Goal: Task Accomplishment & Management: Use online tool/utility

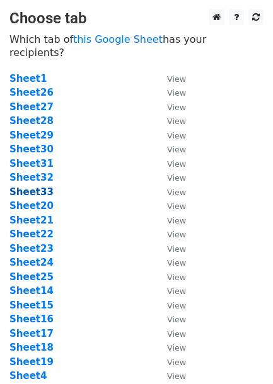
click at [38, 187] on strong "Sheet33" at bounding box center [31, 192] width 44 height 11
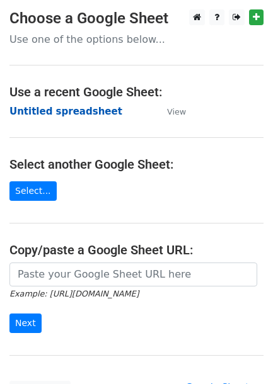
click at [64, 106] on strong "Untitled spreadsheet" at bounding box center [65, 111] width 113 height 11
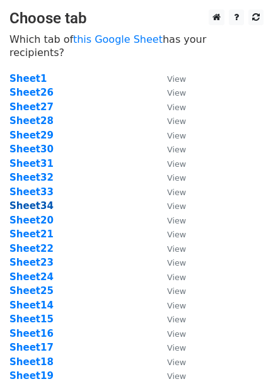
click at [35, 200] on strong "Sheet34" at bounding box center [31, 205] width 44 height 11
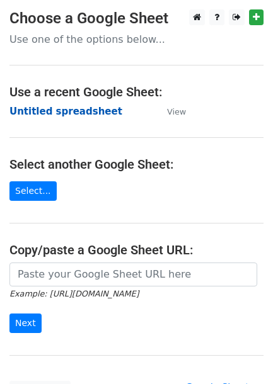
click at [27, 111] on strong "Untitled spreadsheet" at bounding box center [65, 111] width 113 height 11
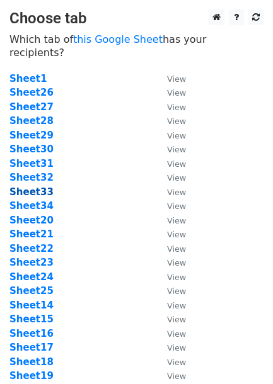
click at [32, 187] on strong "Sheet33" at bounding box center [31, 192] width 44 height 11
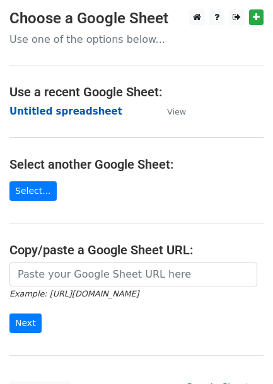
click at [78, 110] on strong "Untitled spreadsheet" at bounding box center [65, 111] width 113 height 11
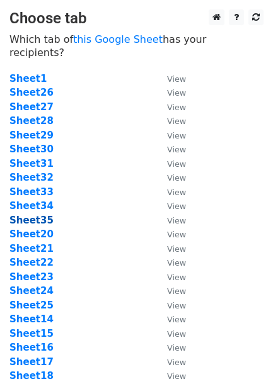
click at [32, 215] on strong "Sheet35" at bounding box center [31, 220] width 44 height 11
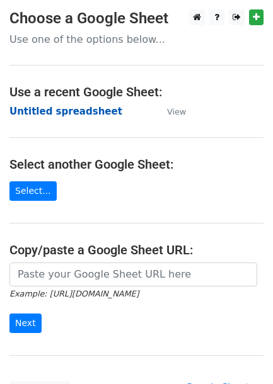
click at [54, 115] on strong "Untitled spreadsheet" at bounding box center [65, 111] width 113 height 11
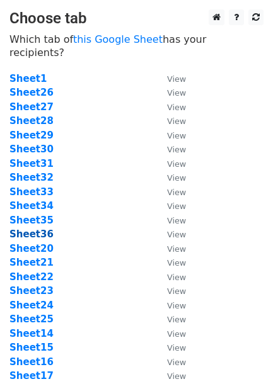
click at [30, 229] on strong "Sheet36" at bounding box center [31, 234] width 44 height 11
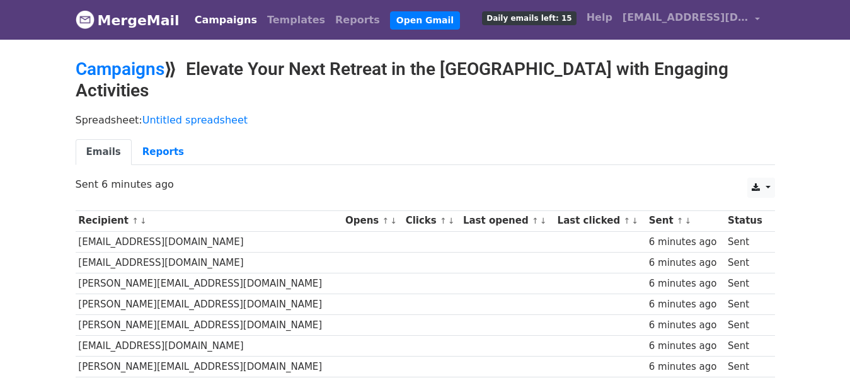
click at [211, 25] on link "Campaigns" at bounding box center [226, 20] width 72 height 25
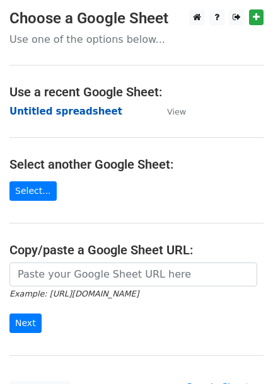
click at [54, 115] on strong "Untitled spreadsheet" at bounding box center [65, 111] width 113 height 11
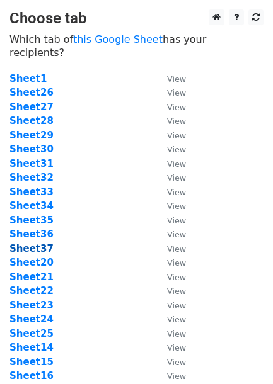
click at [36, 243] on strong "Sheet37" at bounding box center [31, 248] width 44 height 11
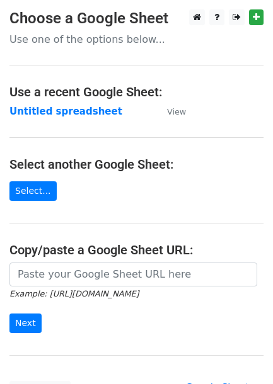
click at [47, 110] on strong "Untitled spreadsheet" at bounding box center [65, 111] width 113 height 11
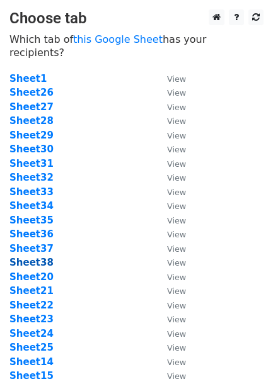
click at [29, 257] on strong "Sheet38" at bounding box center [31, 262] width 44 height 11
